Goal: Navigation & Orientation: Find specific page/section

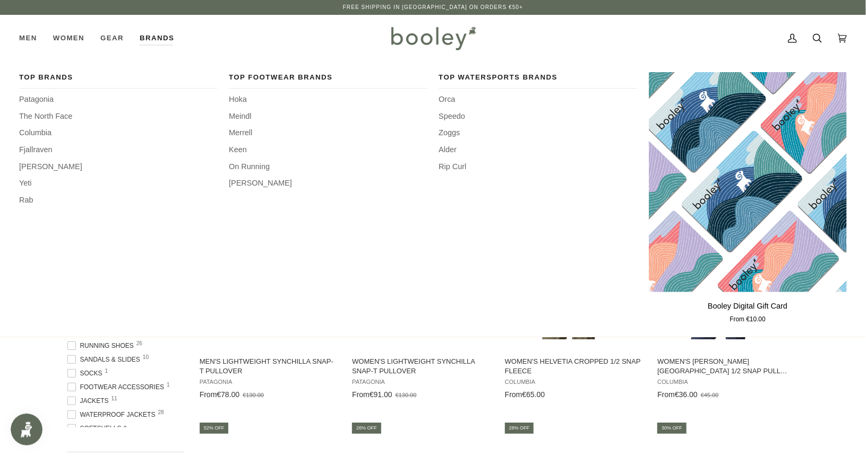
click at [160, 41] on link "Brands" at bounding box center [157, 38] width 50 height 47
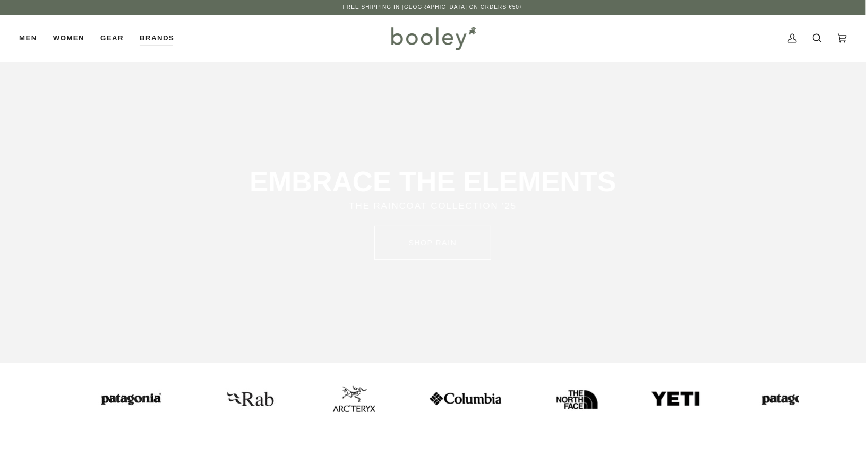
click at [820, 33] on icon at bounding box center [816, 38] width 9 height 16
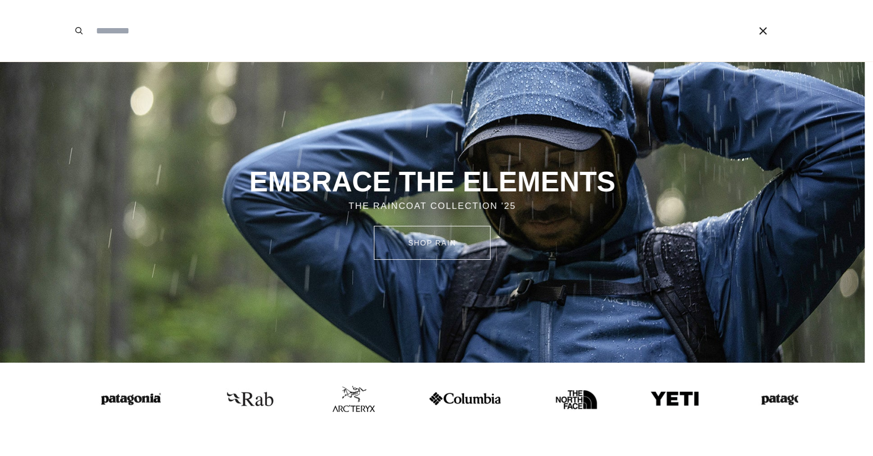
click at [300, 404] on span at bounding box center [436, 228] width 873 height 456
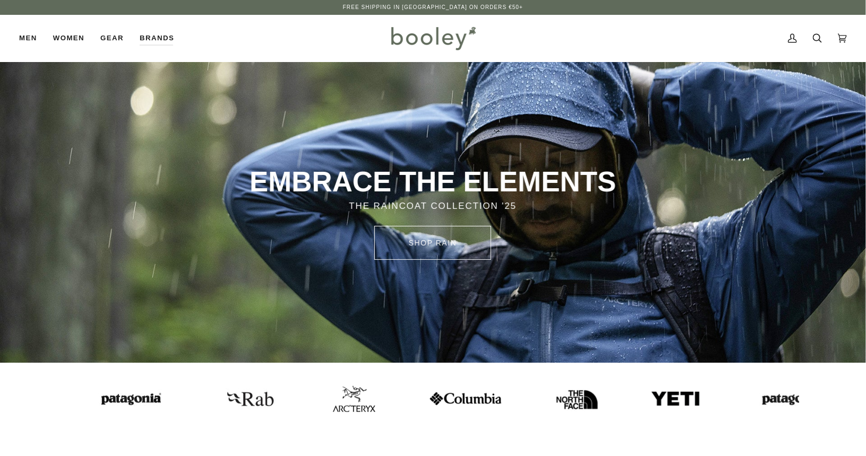
click at [331, 403] on img at bounding box center [352, 399] width 42 height 26
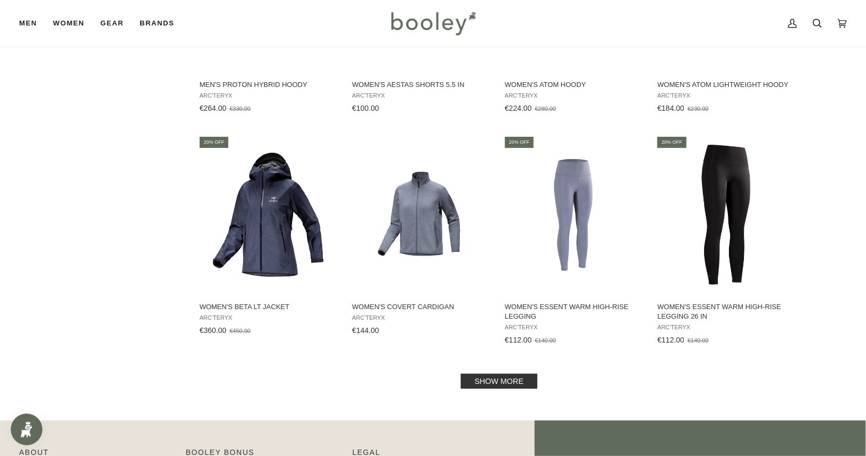
scroll to position [1036, 0]
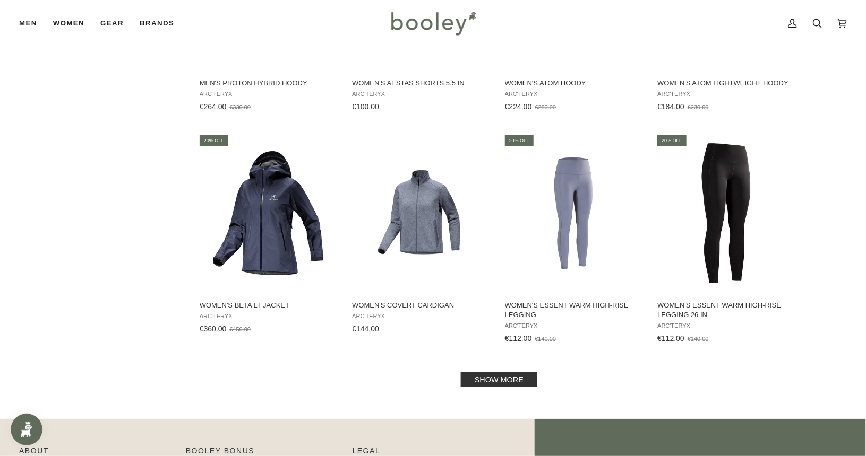
click at [504, 387] on link "Show more" at bounding box center [499, 380] width 76 height 15
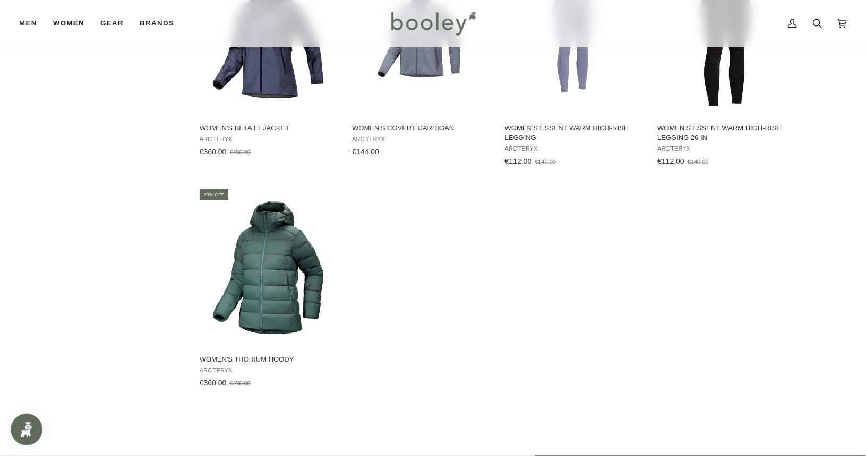
scroll to position [1214, 0]
